Goal: Information Seeking & Learning: Understand process/instructions

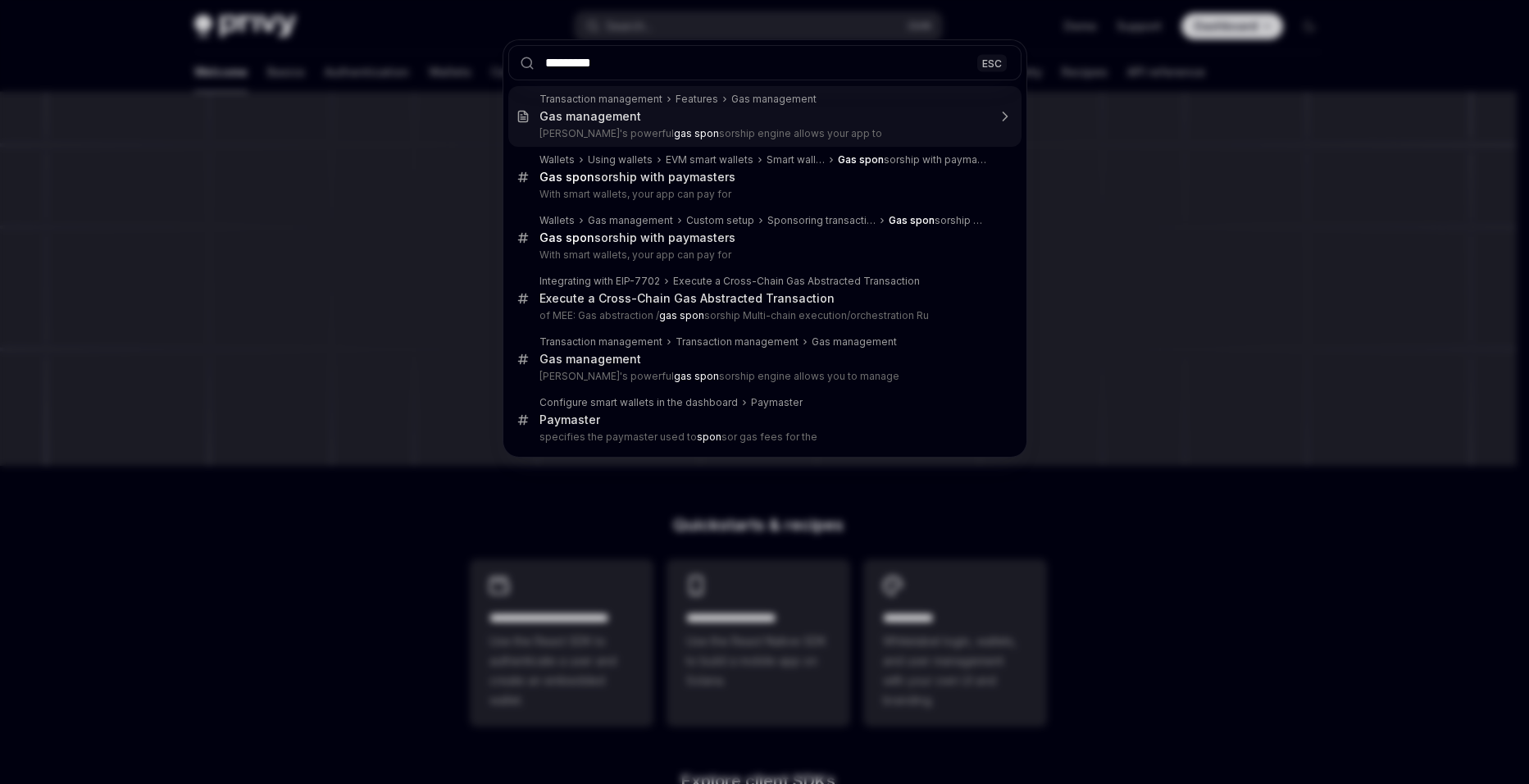
type input "**********"
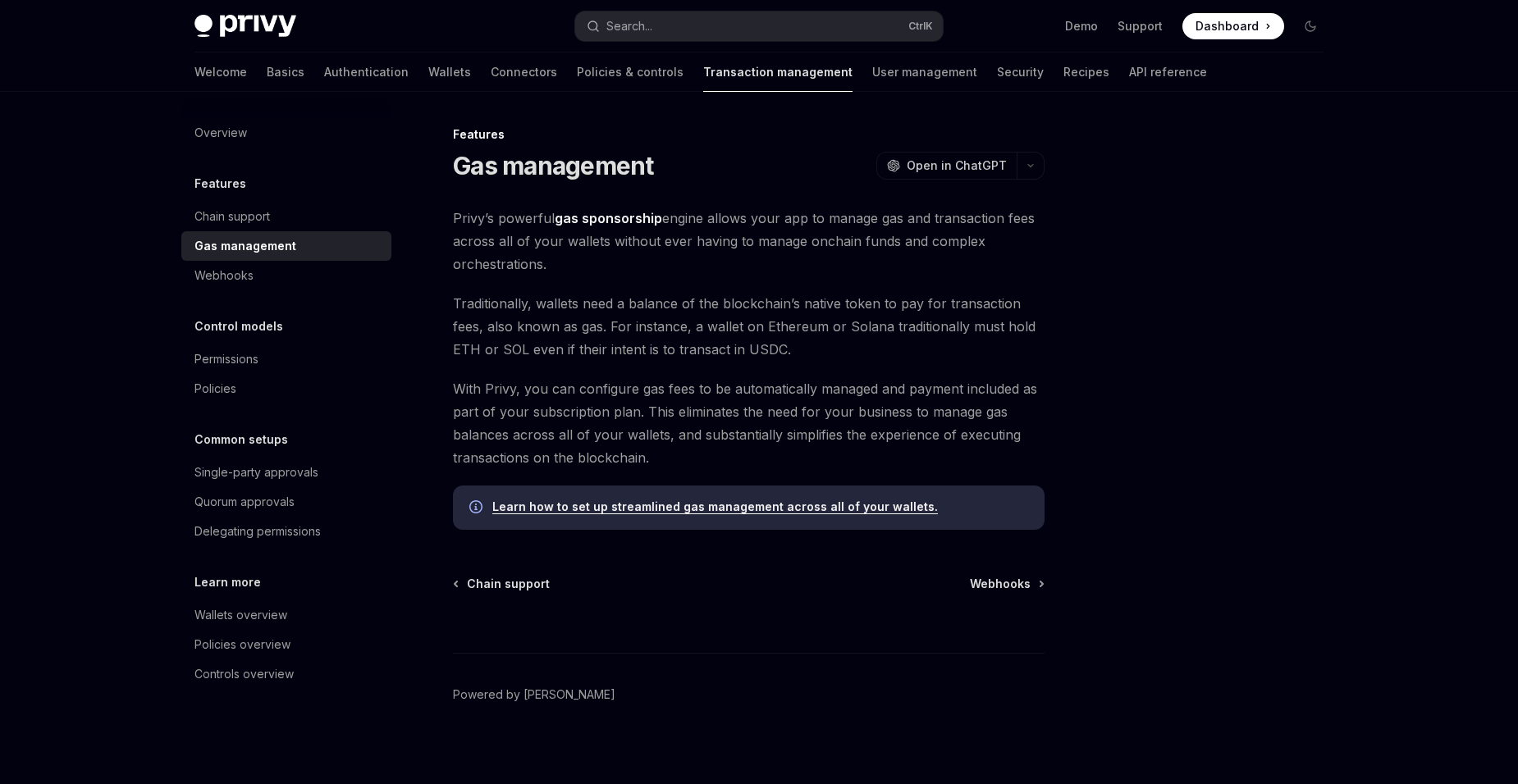
scroll to position [11, 0]
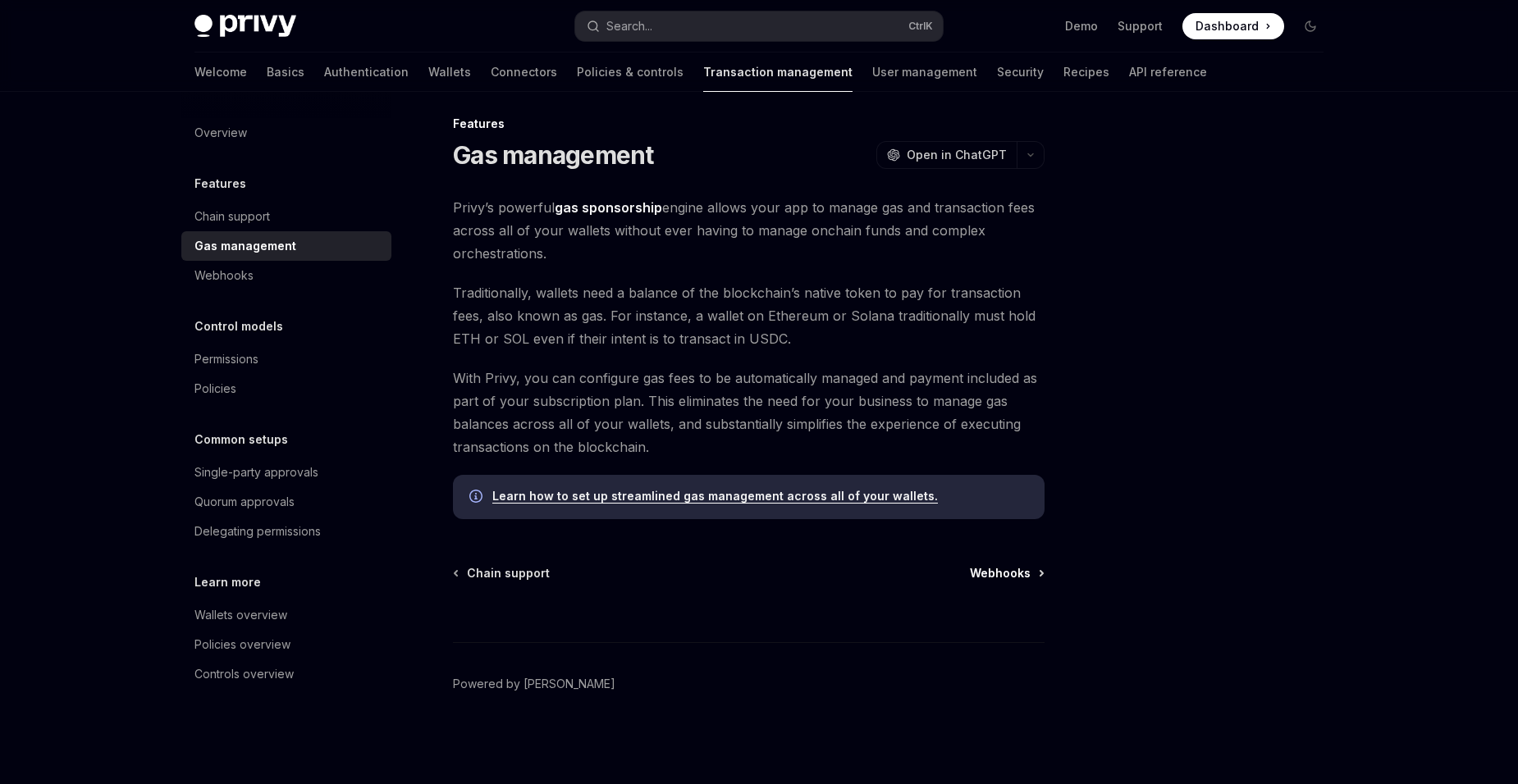
click at [983, 567] on span "Webhooks" at bounding box center [999, 573] width 61 height 17
type textarea "*"
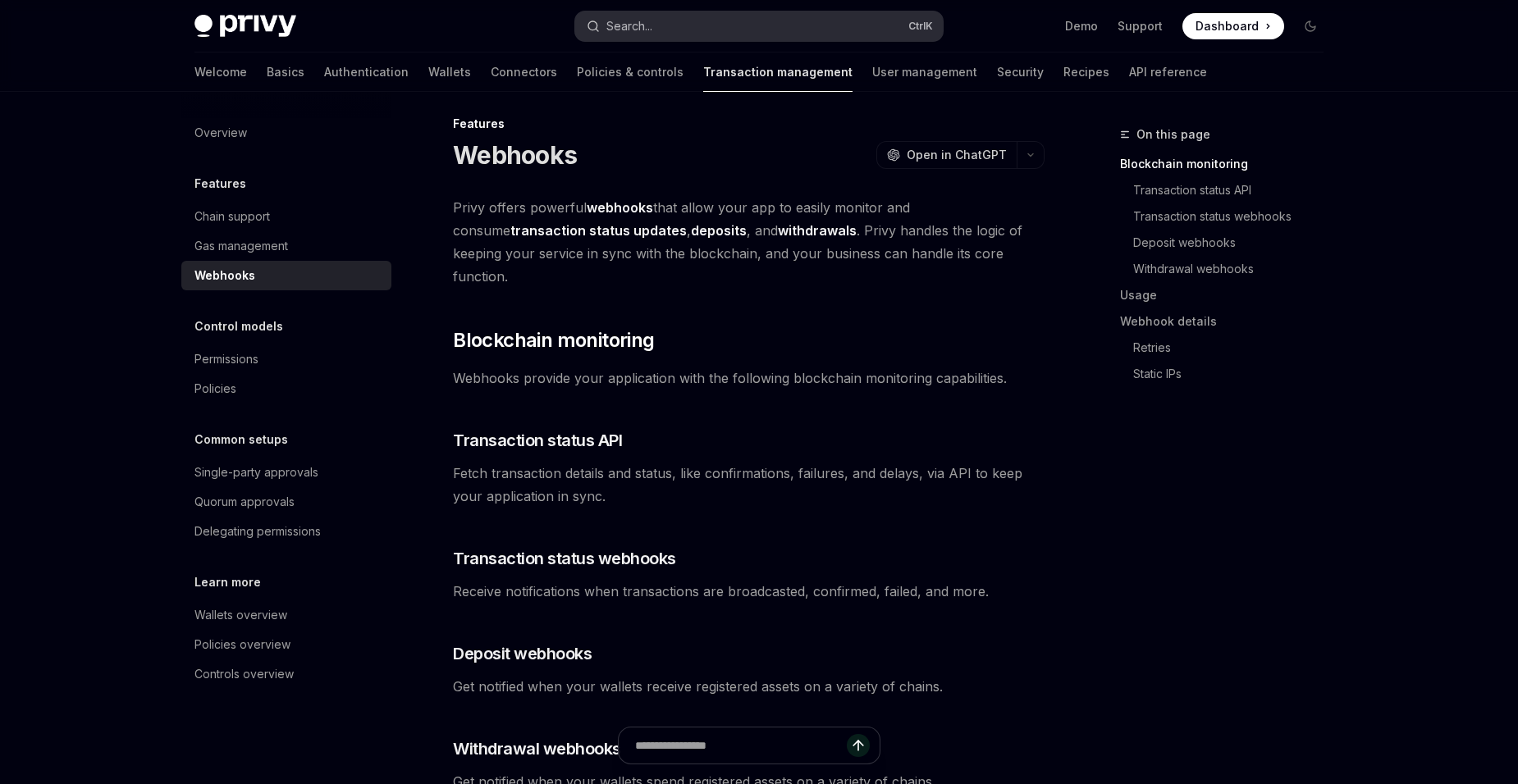
click at [704, 29] on button "Search... Ctrl K" at bounding box center [759, 26] width 368 height 29
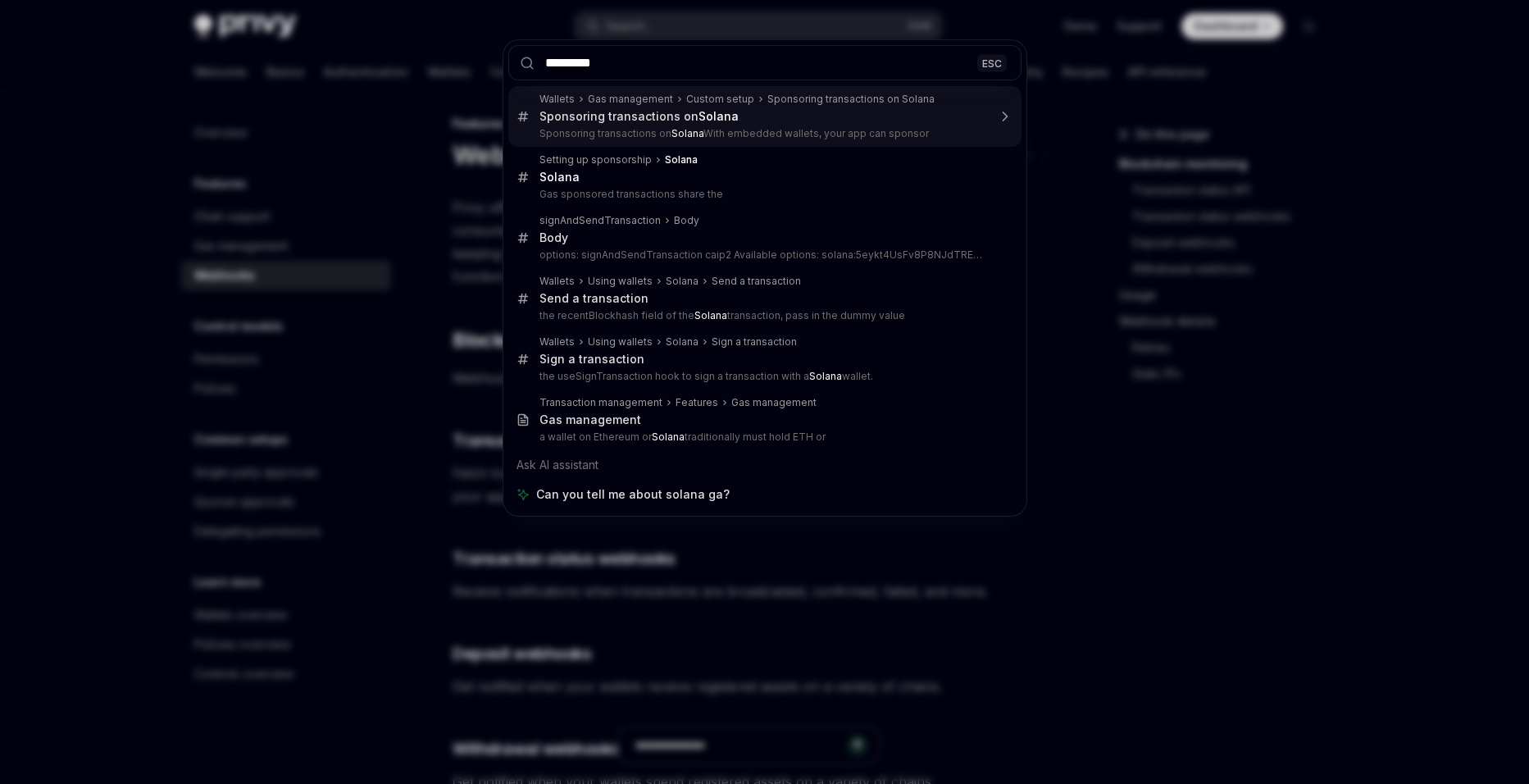
type input "**********"
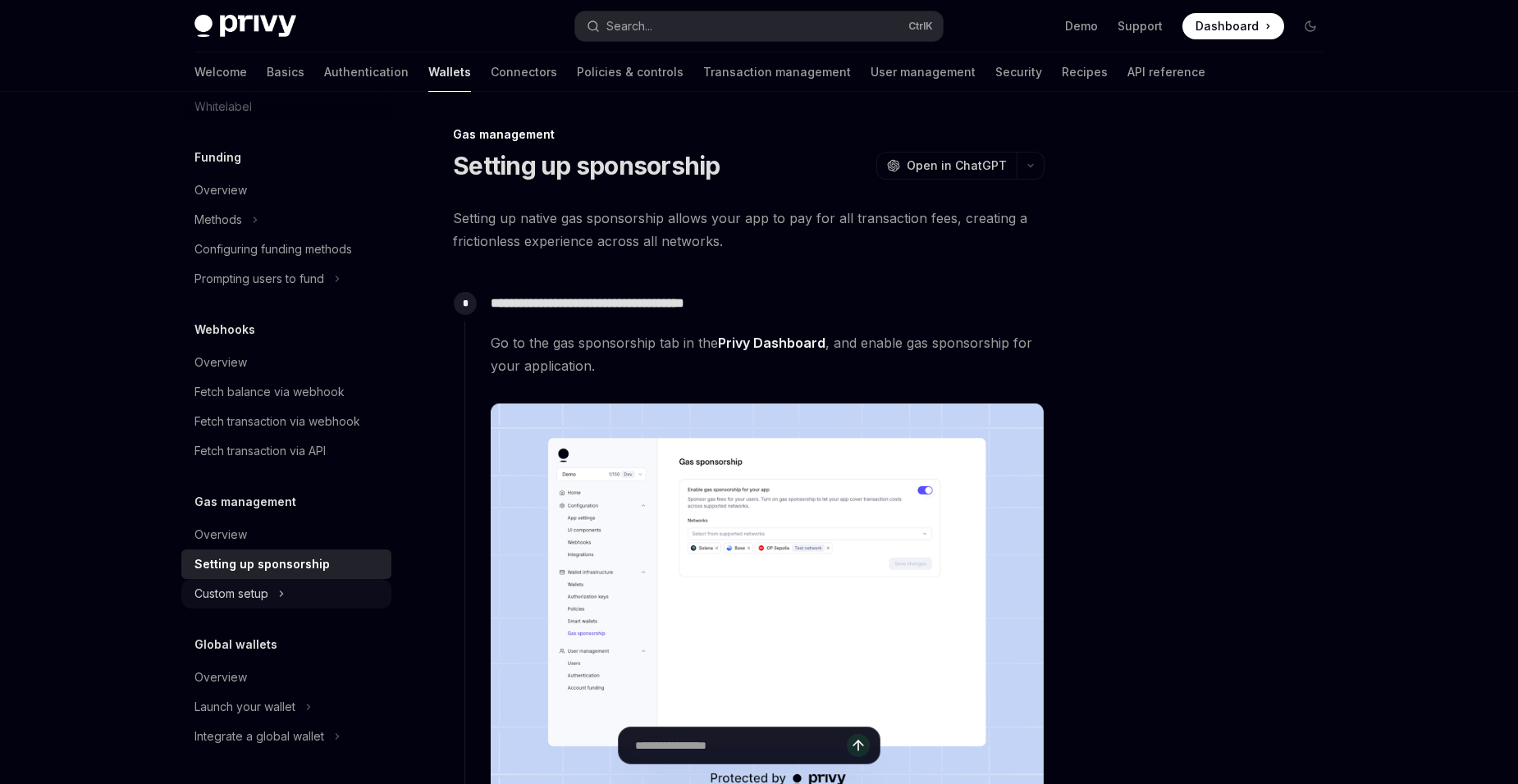
click at [278, 597] on div "Custom setup" at bounding box center [286, 593] width 210 height 29
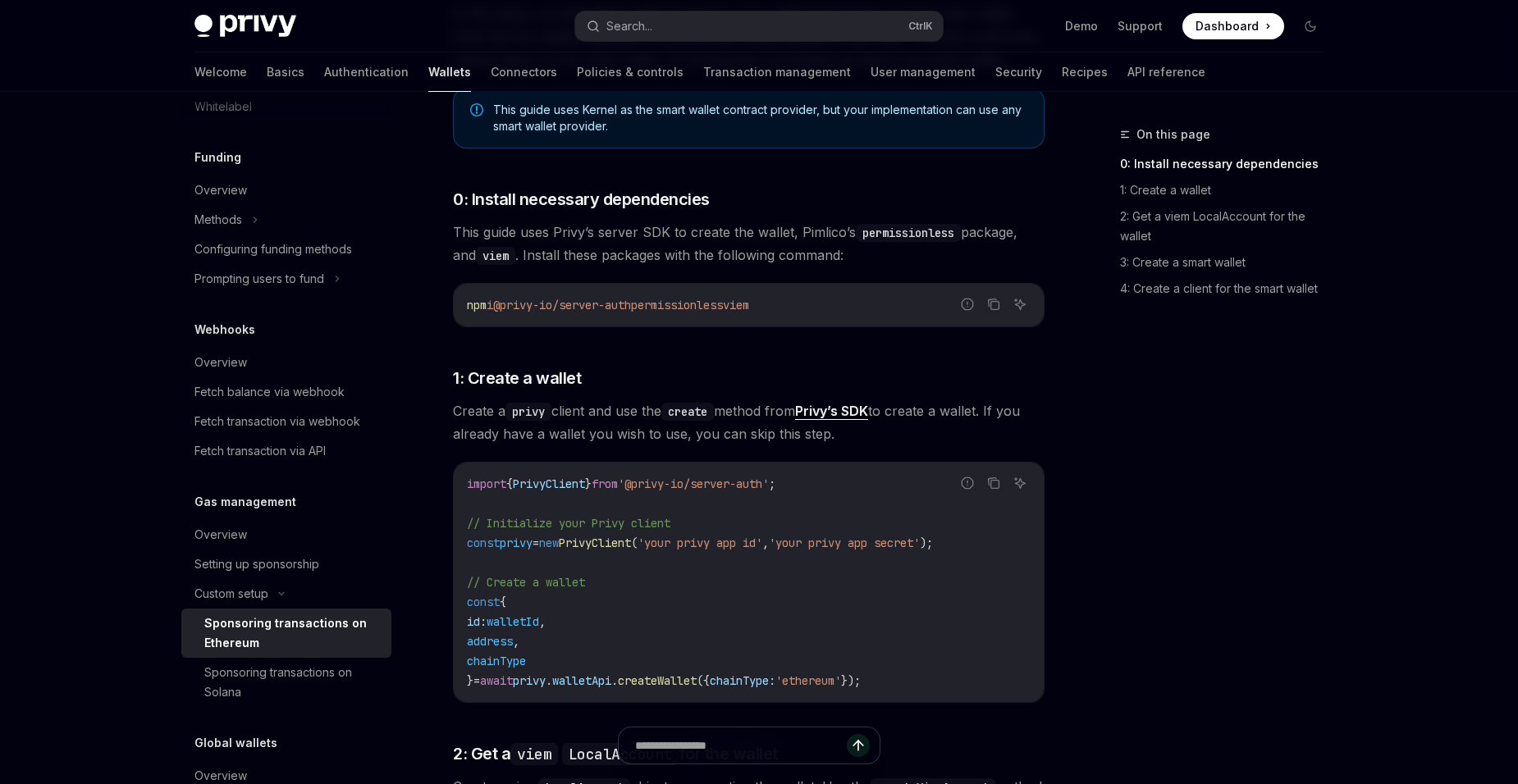
scroll to position [492, 0]
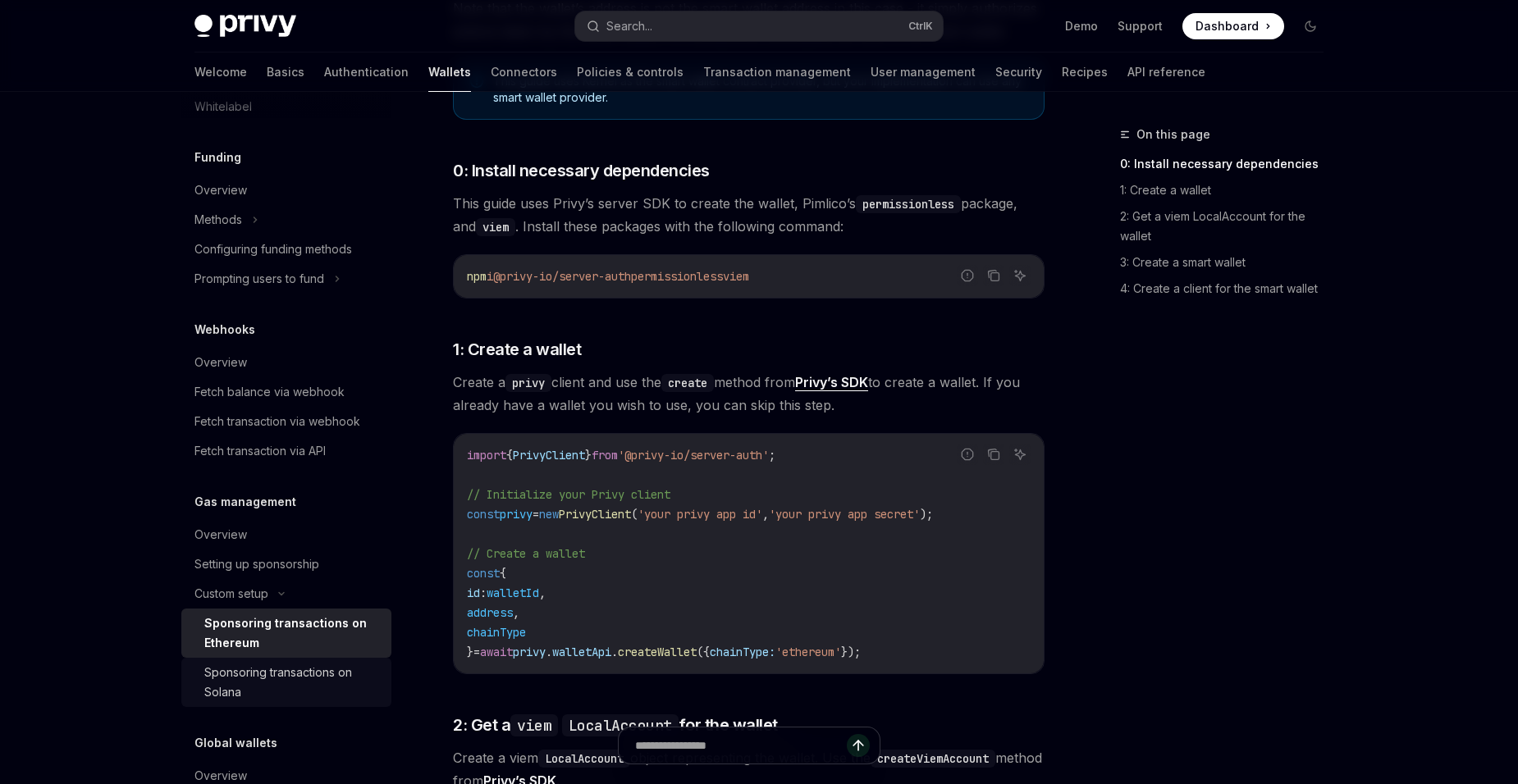
click at [242, 675] on div "Sponsoring transactions on Solana" at bounding box center [293, 682] width 178 height 39
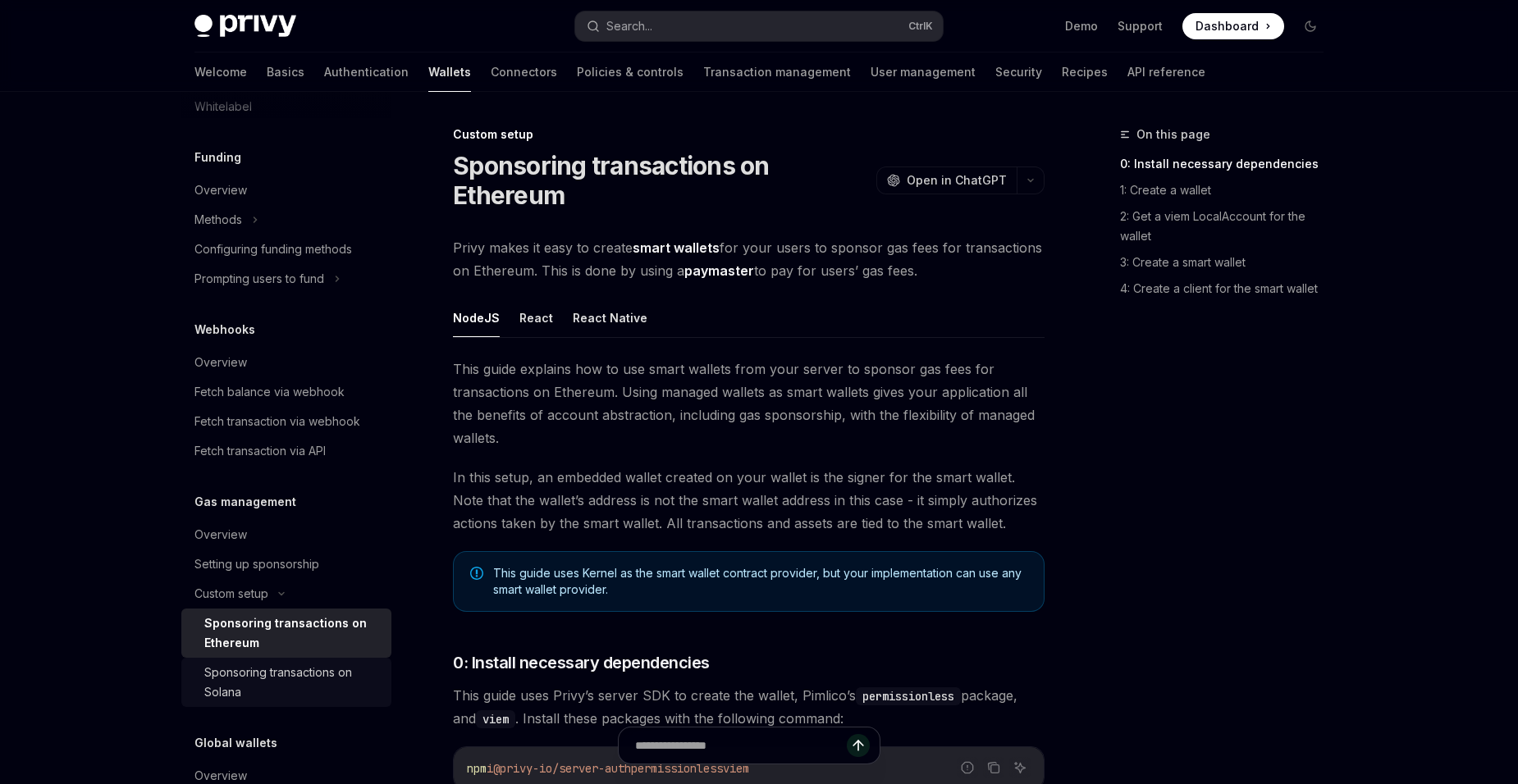
type textarea "*"
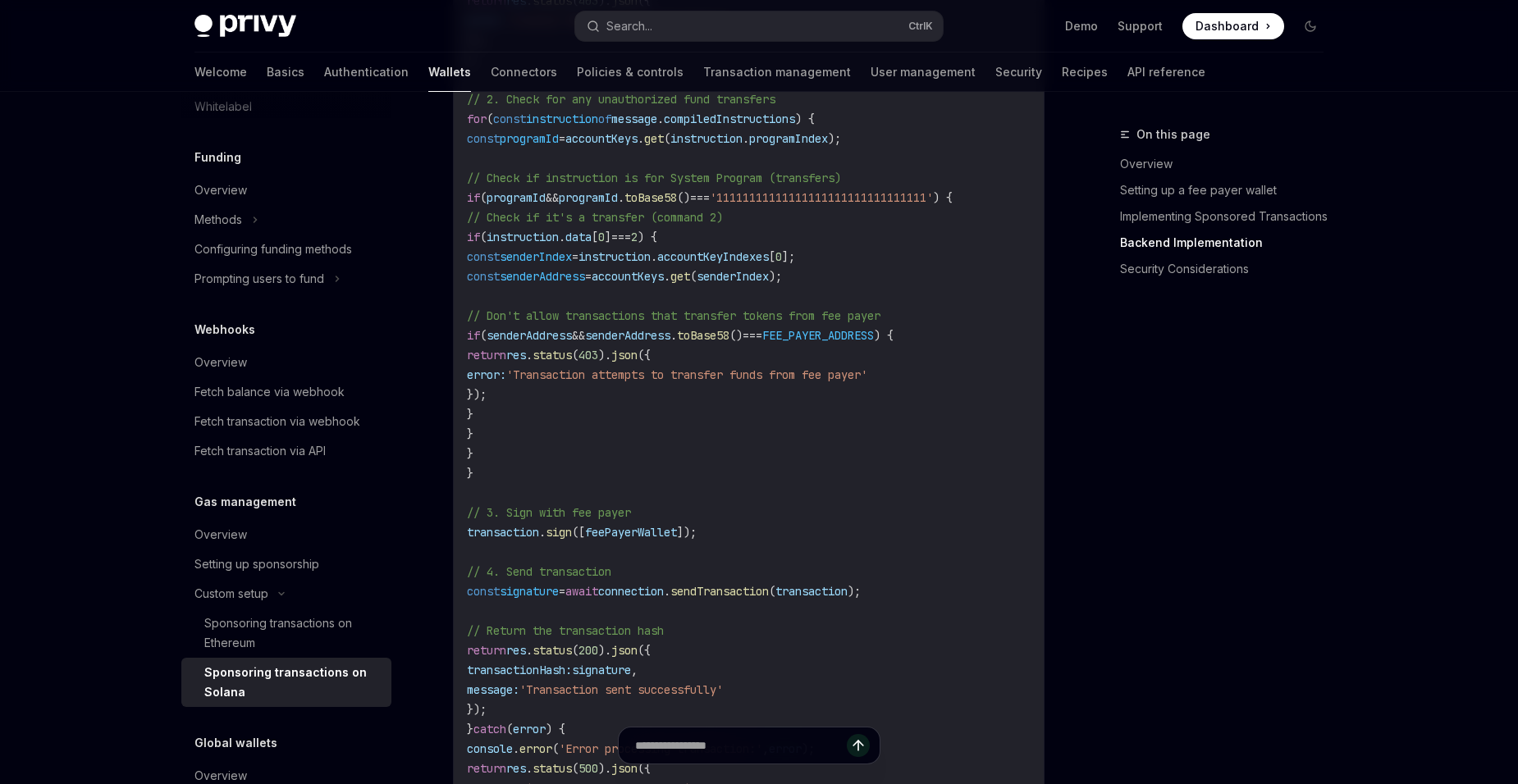
scroll to position [4182, 0]
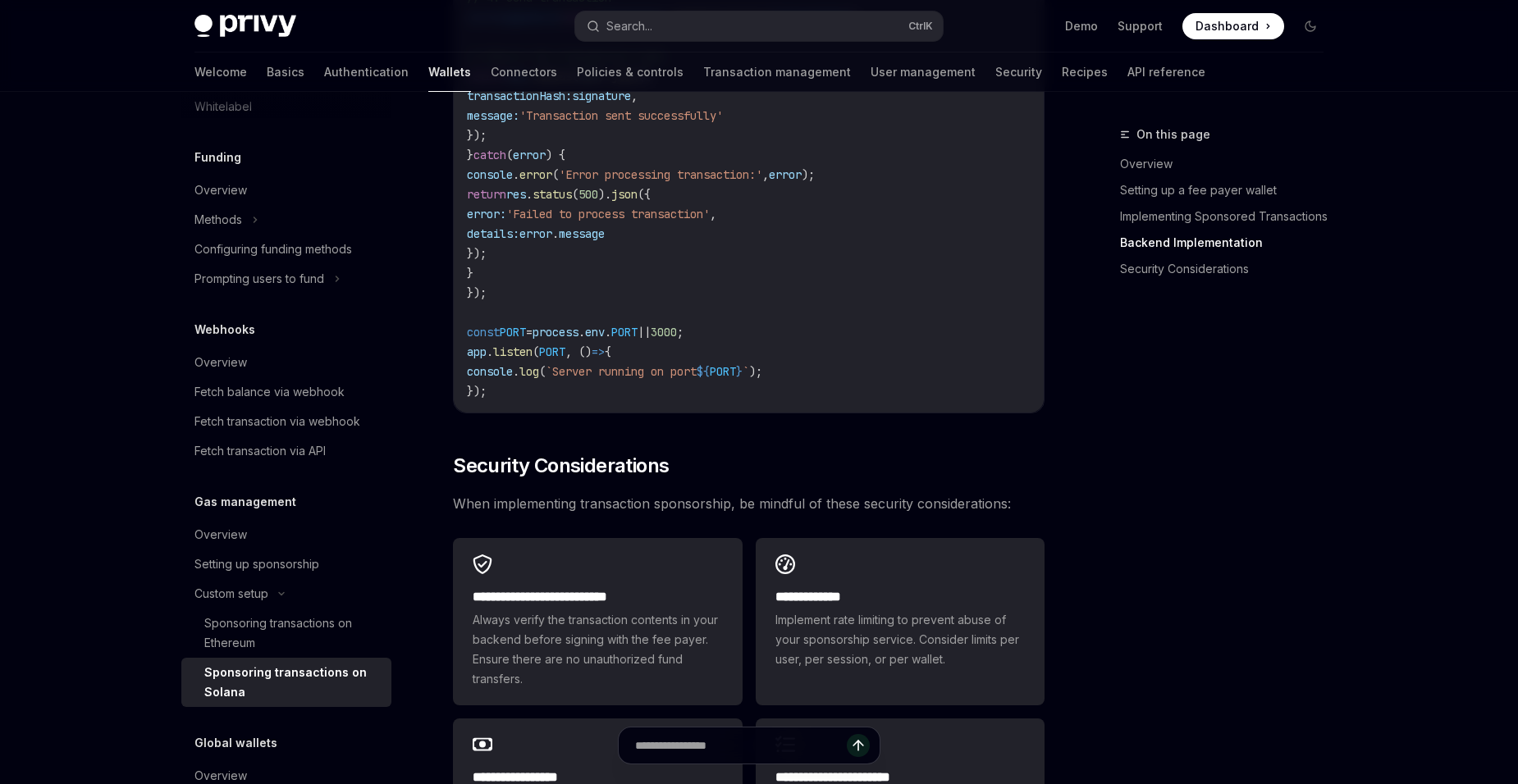
click at [1133, 500] on div "On this page Overview Setting up a fee payer wallet Implementing Sponsored Tran…" at bounding box center [1211, 454] width 249 height 659
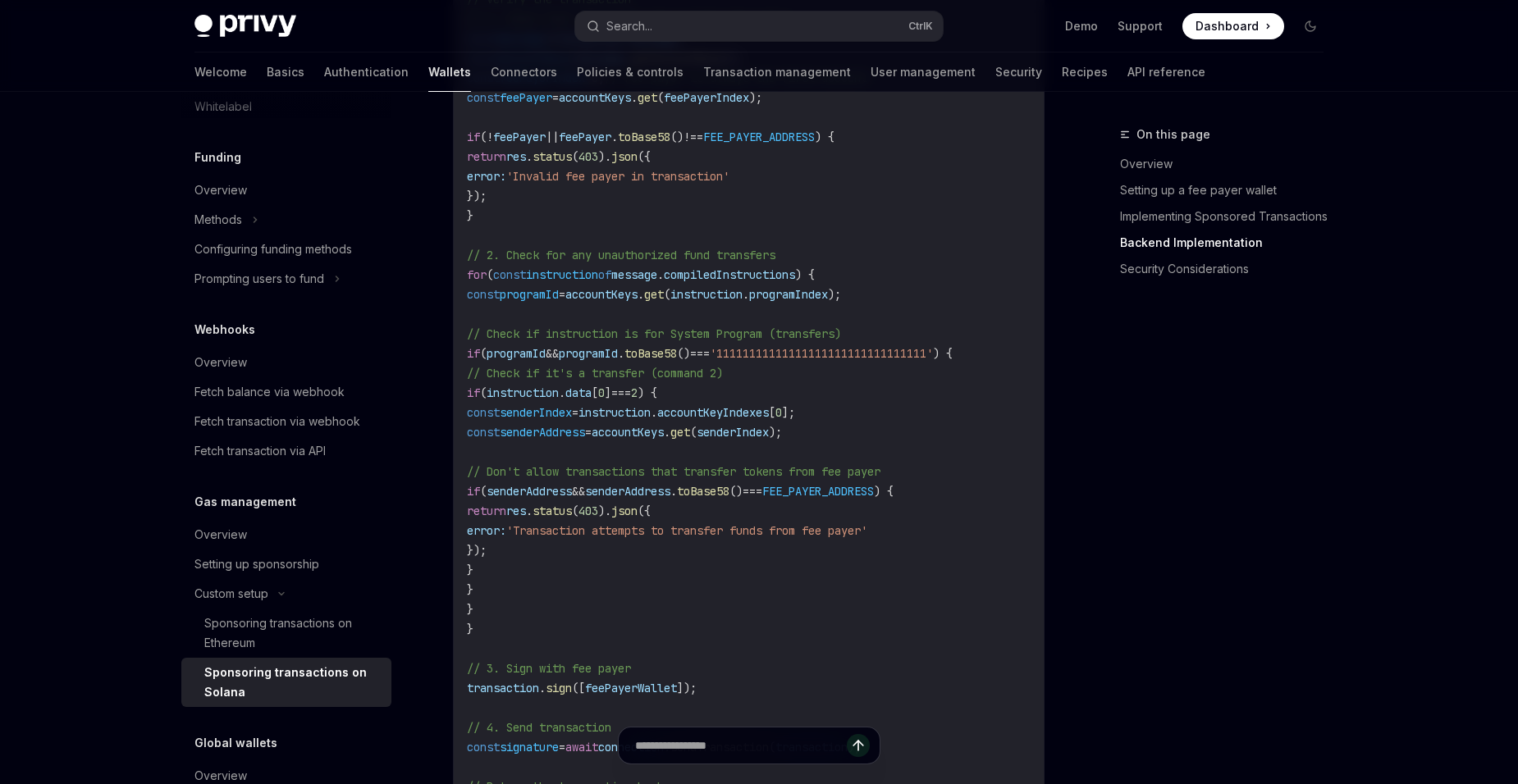
scroll to position [3362, 0]
